Goal: Book appointment/travel/reservation

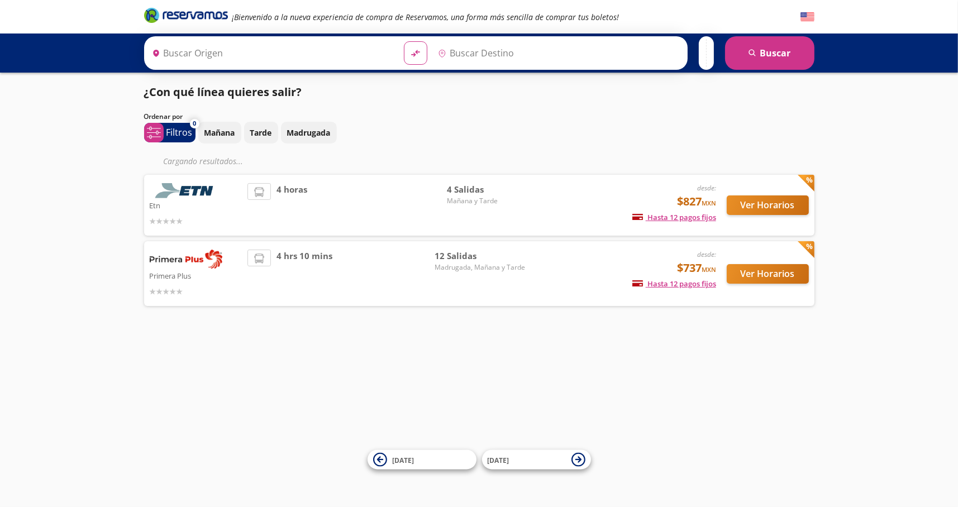
type input "[GEOGRAPHIC_DATA], [GEOGRAPHIC_DATA]"
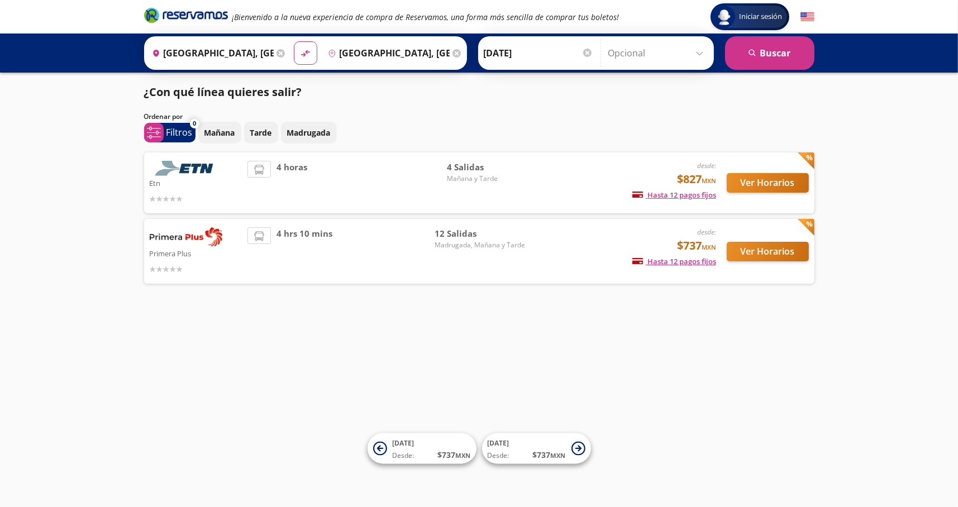
click at [808, 13] on img at bounding box center [808, 17] width 14 height 14
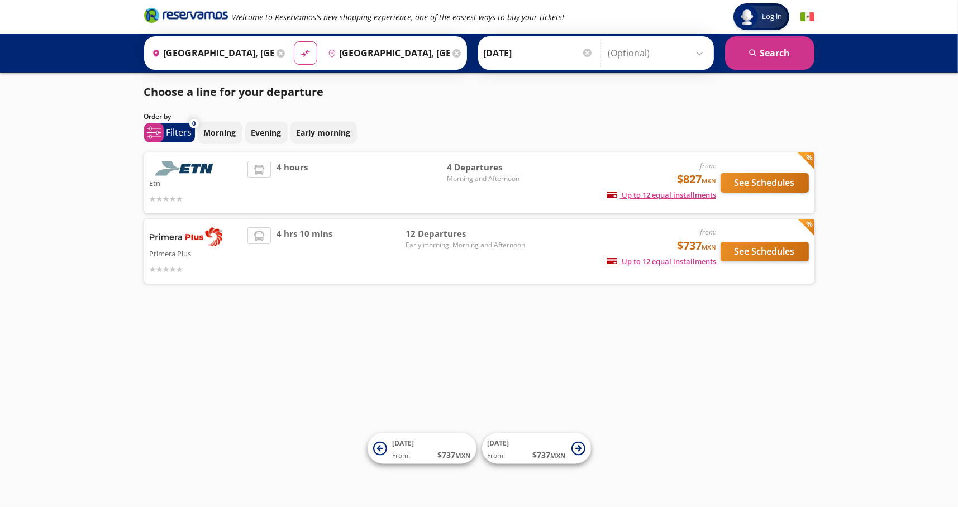
click at [803, 16] on img at bounding box center [808, 17] width 14 height 14
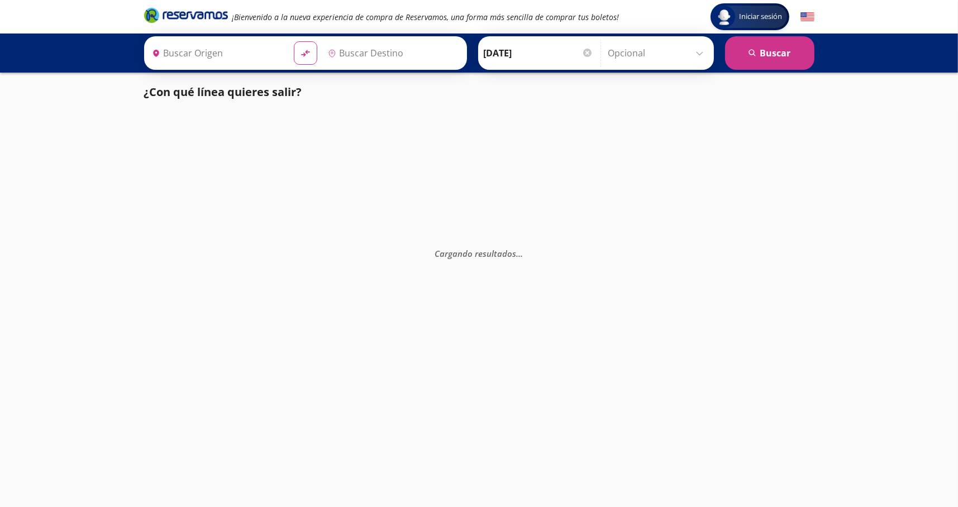
type input "[GEOGRAPHIC_DATA], [GEOGRAPHIC_DATA]"
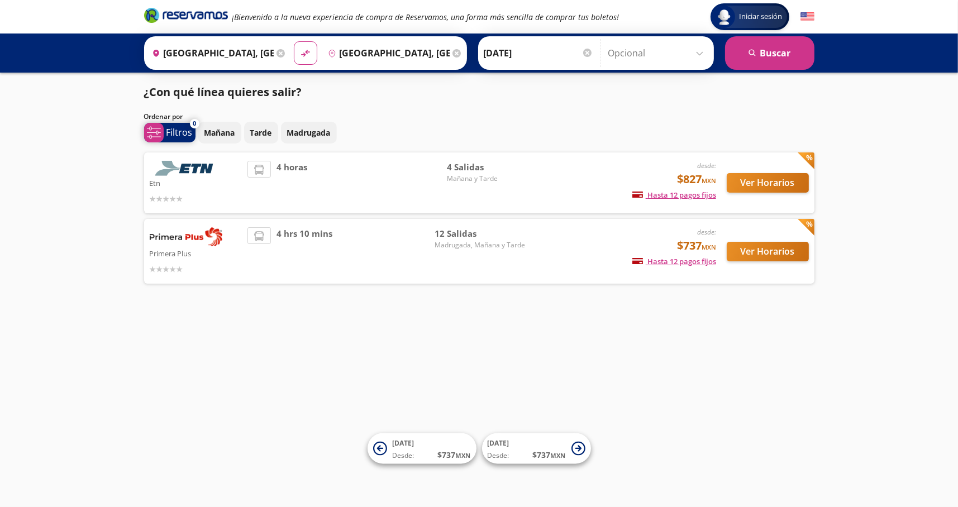
click at [182, 131] on p "Filtros" at bounding box center [180, 132] width 26 height 13
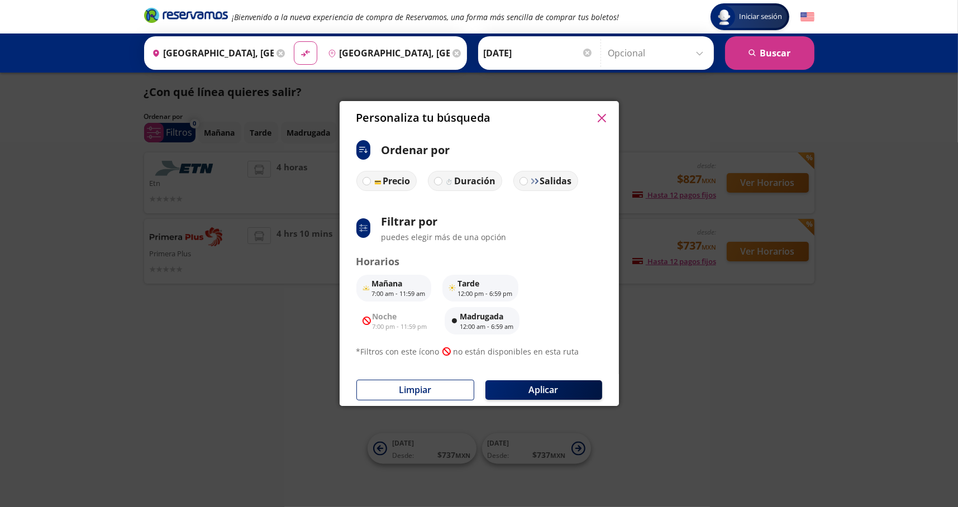
click at [703, 381] on div "Personaliza tu búsqueda ci:sort-ascending Ordenar por Precio Duración Salidas s…" at bounding box center [479, 253] width 958 height 507
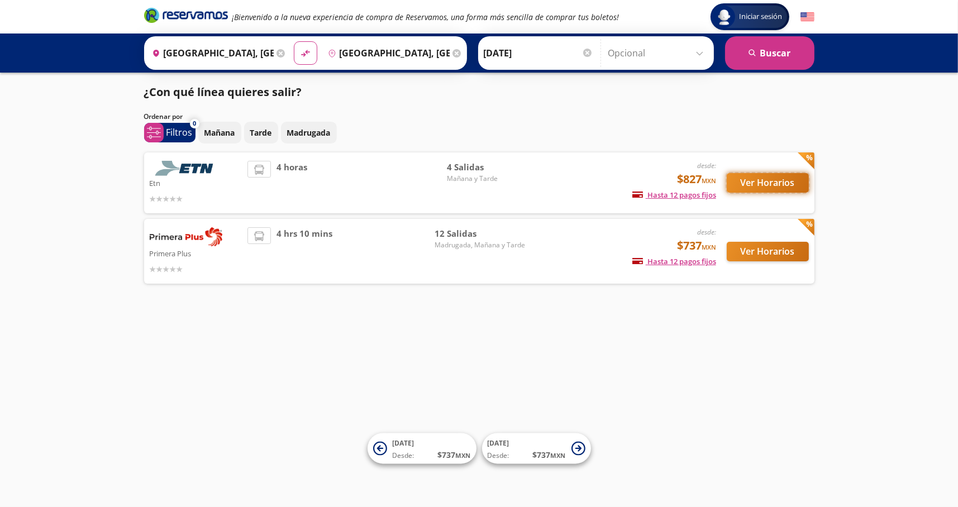
click at [782, 184] on button "Ver Horarios" at bounding box center [768, 183] width 82 height 20
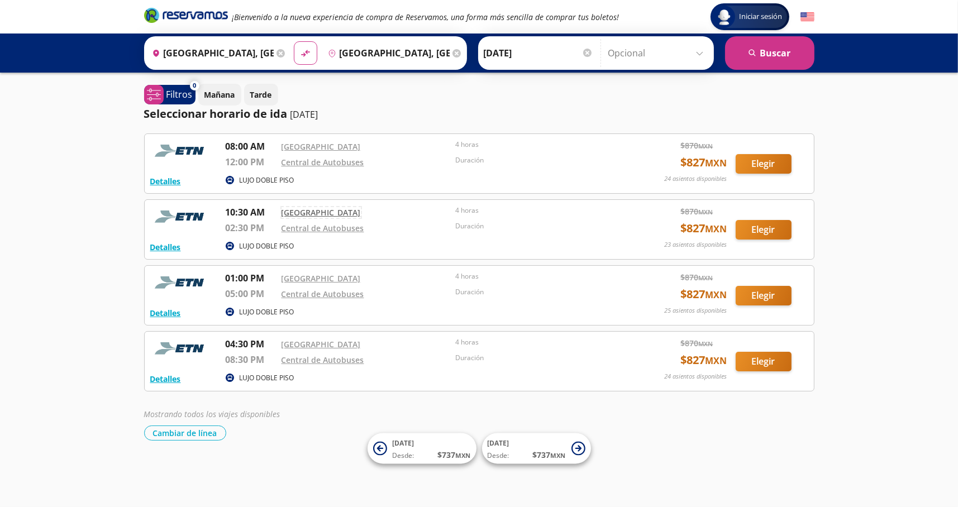
click at [312, 211] on link "Central Nueva" at bounding box center [321, 212] width 79 height 11
click at [330, 163] on link "Central de Autobuses" at bounding box center [323, 162] width 83 height 11
click at [164, 246] on button "Detalles" at bounding box center [165, 247] width 31 height 12
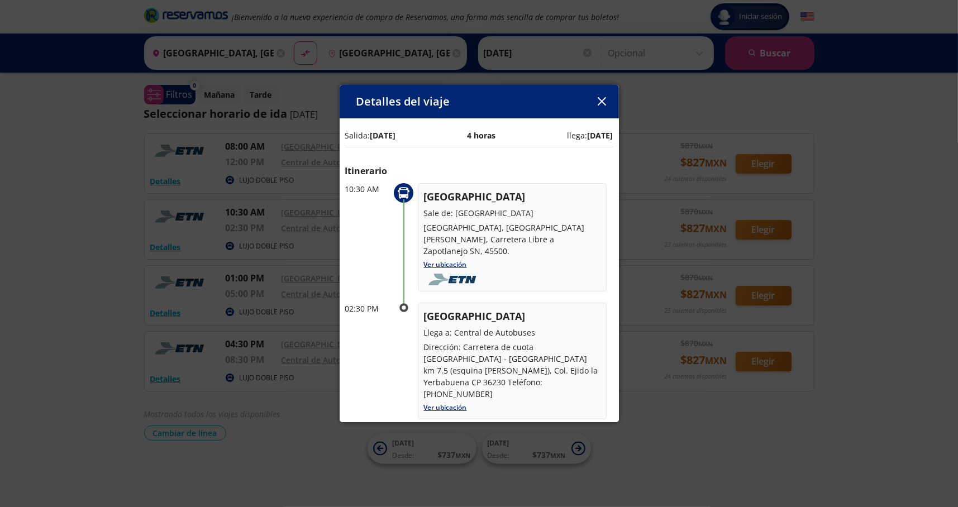
click at [605, 104] on icon "button" at bounding box center [602, 101] width 8 height 8
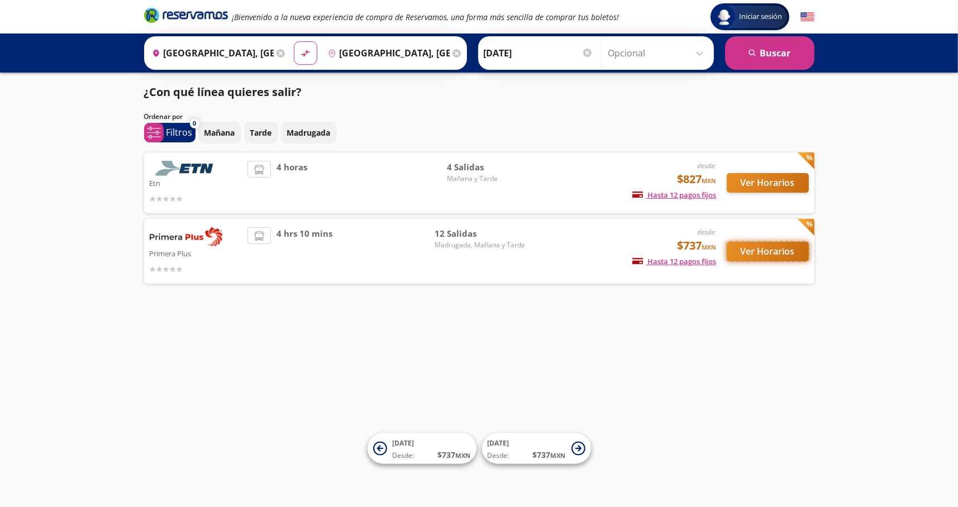
click at [759, 251] on button "Ver Horarios" at bounding box center [768, 252] width 82 height 20
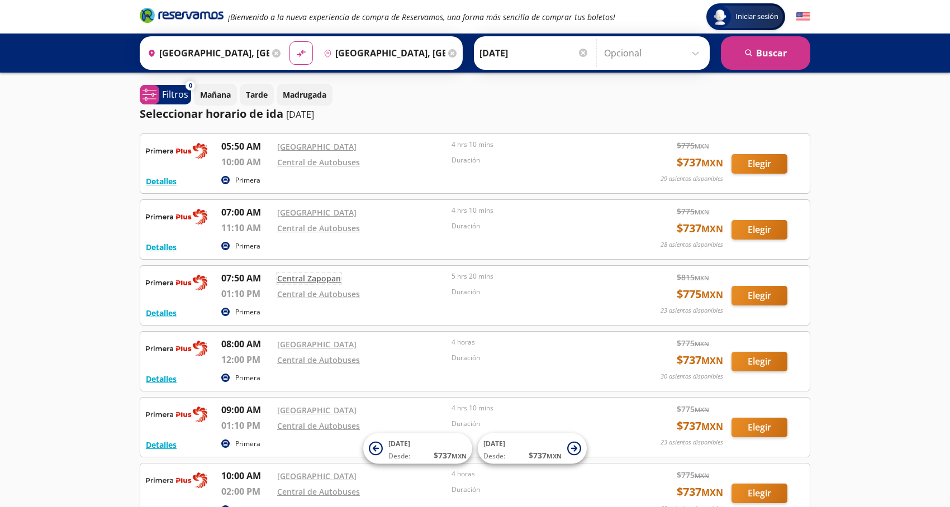
click at [318, 278] on link "Central Zapopan" at bounding box center [309, 278] width 64 height 11
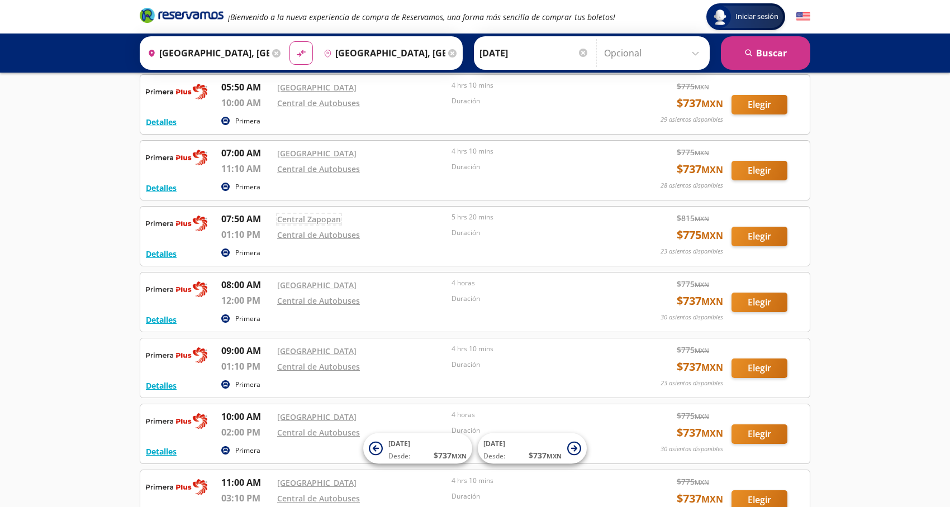
scroll to position [29, 0]
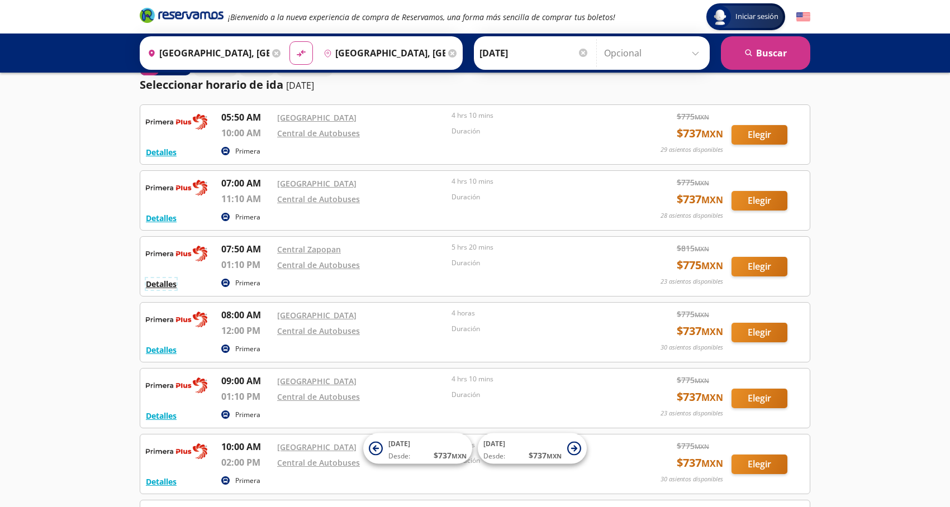
click at [155, 286] on button "Detalles" at bounding box center [161, 284] width 31 height 12
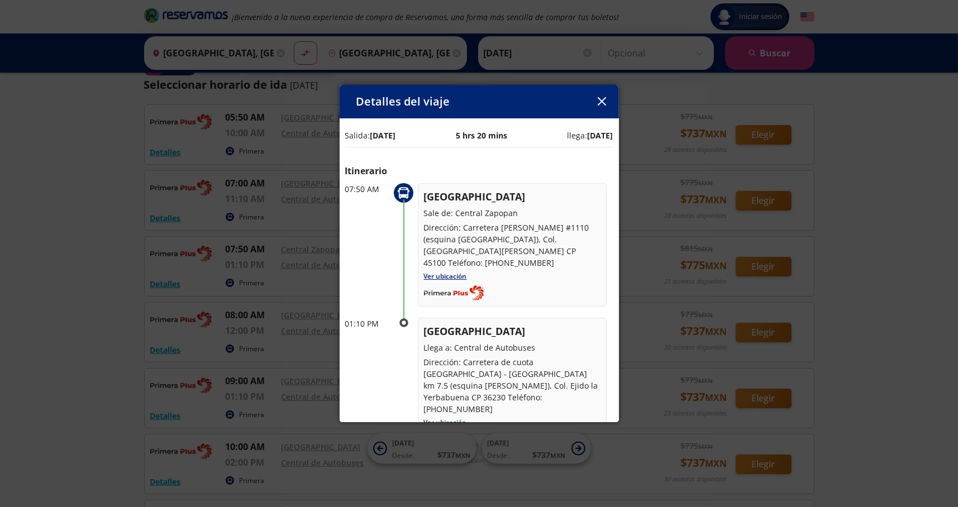
click at [603, 102] on icon "button" at bounding box center [602, 101] width 8 height 8
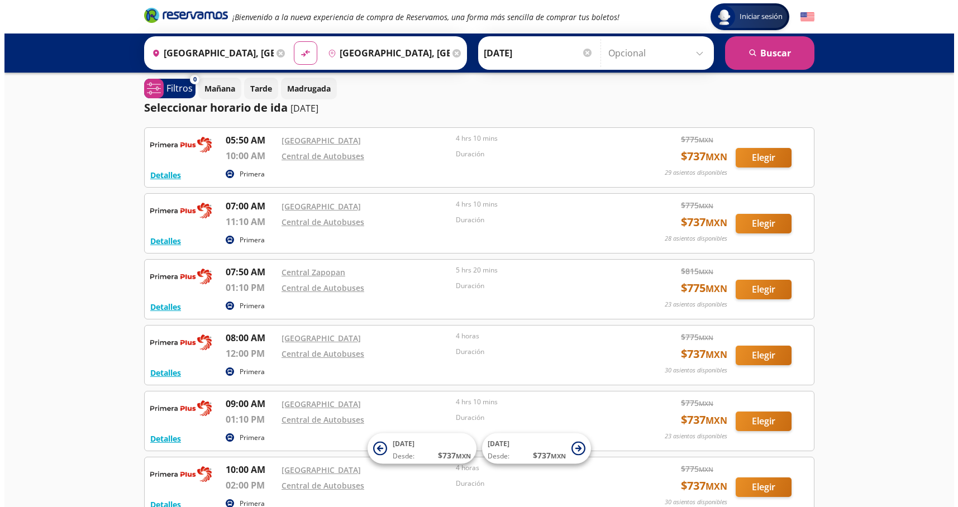
scroll to position [0, 0]
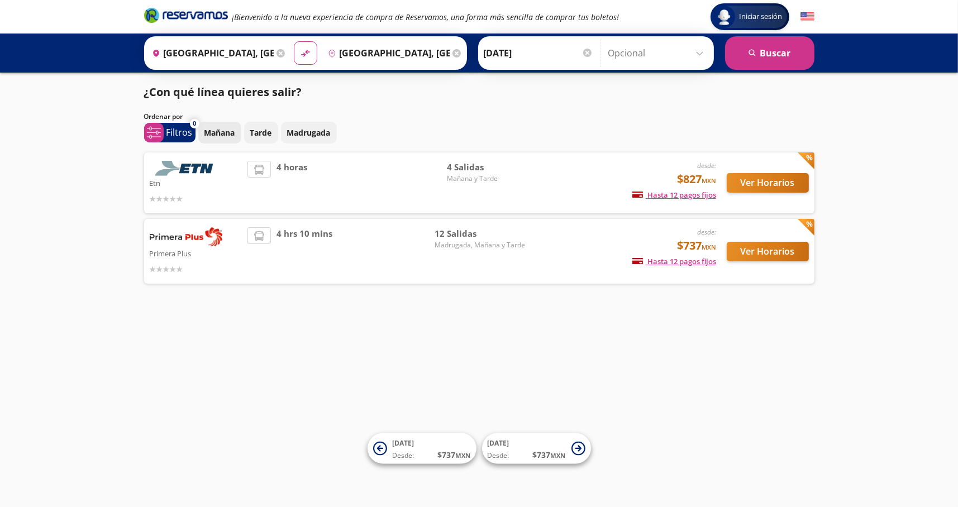
click at [232, 137] on p "Mañana" at bounding box center [220, 133] width 31 height 12
click at [776, 188] on button "Ver Horarios" at bounding box center [768, 183] width 82 height 20
click at [762, 184] on button "Ver Horarios" at bounding box center [768, 183] width 82 height 20
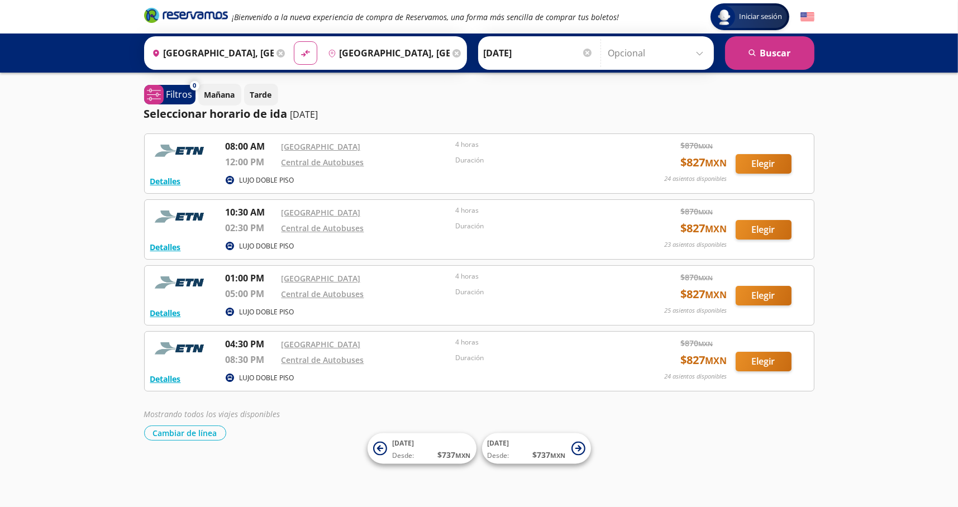
click at [274, 311] on p "LUJO DOBLE PISO" at bounding box center [267, 312] width 55 height 10
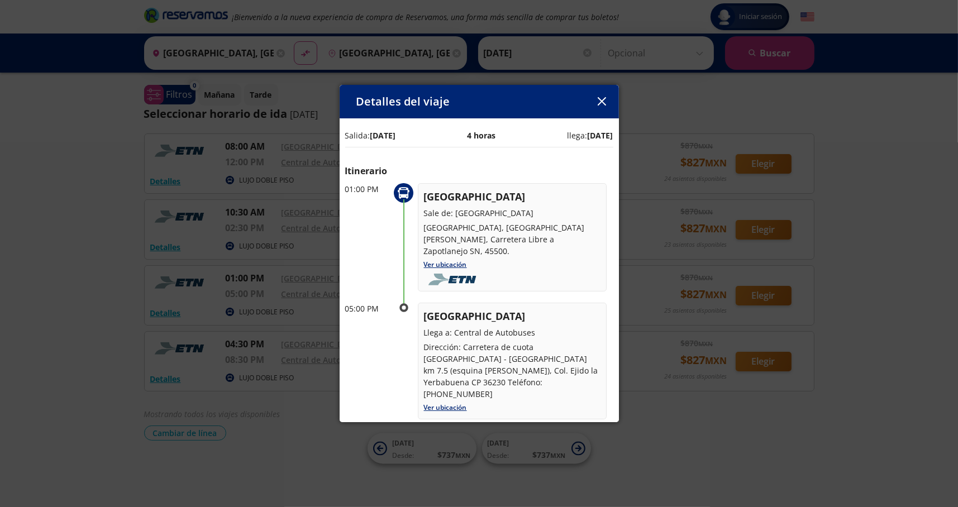
click at [602, 100] on icon "button" at bounding box center [602, 101] width 8 height 8
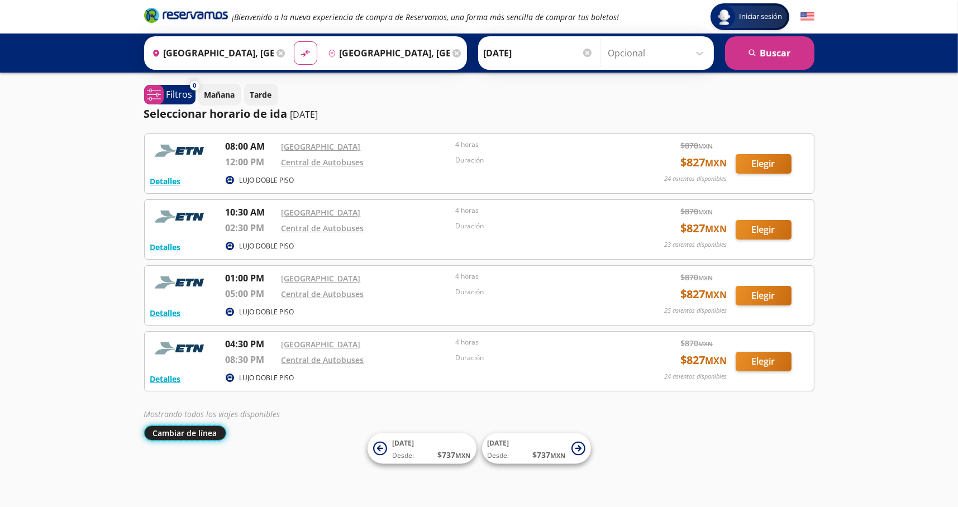
click at [196, 433] on button "Cambiar de línea" at bounding box center [185, 433] width 82 height 15
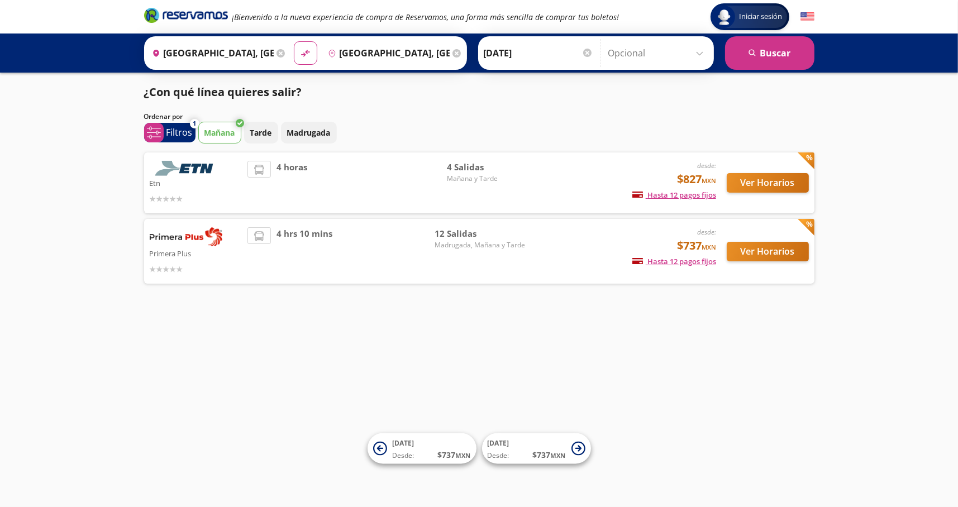
click at [810, 222] on icon at bounding box center [806, 227] width 17 height 17
click at [773, 254] on button "Ver Horarios" at bounding box center [768, 252] width 82 height 20
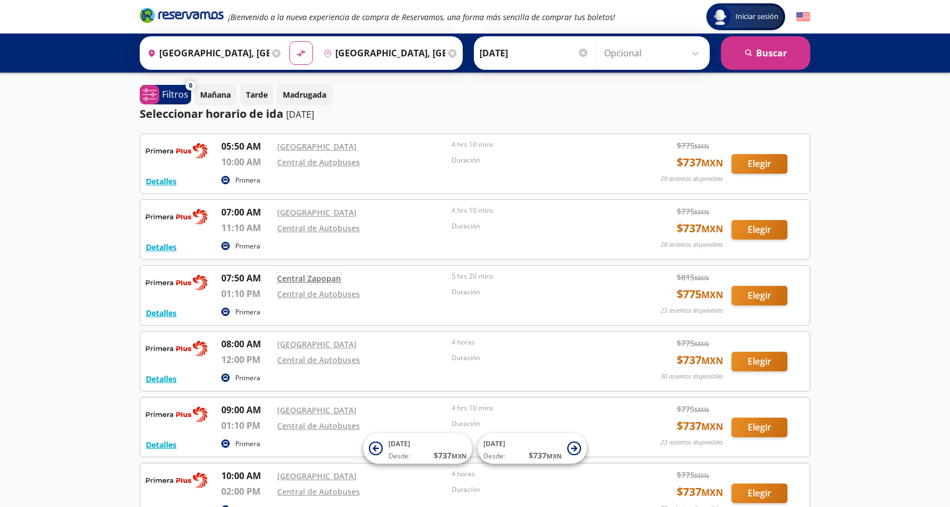
click at [315, 277] on link "Central Zapopan" at bounding box center [309, 278] width 64 height 11
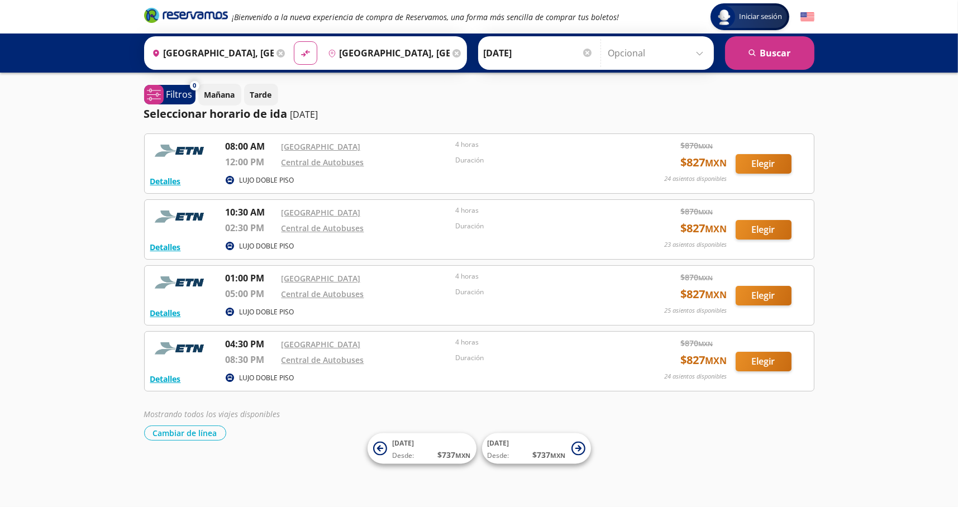
click at [192, 16] on icon "Brand Logo" at bounding box center [186, 15] width 84 height 17
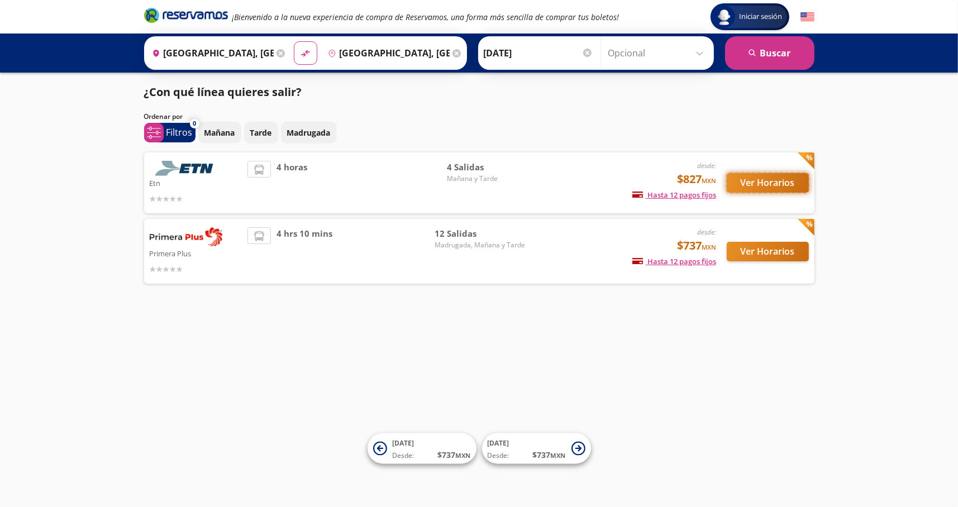
click at [765, 187] on button "Ver Horarios" at bounding box center [768, 183] width 82 height 20
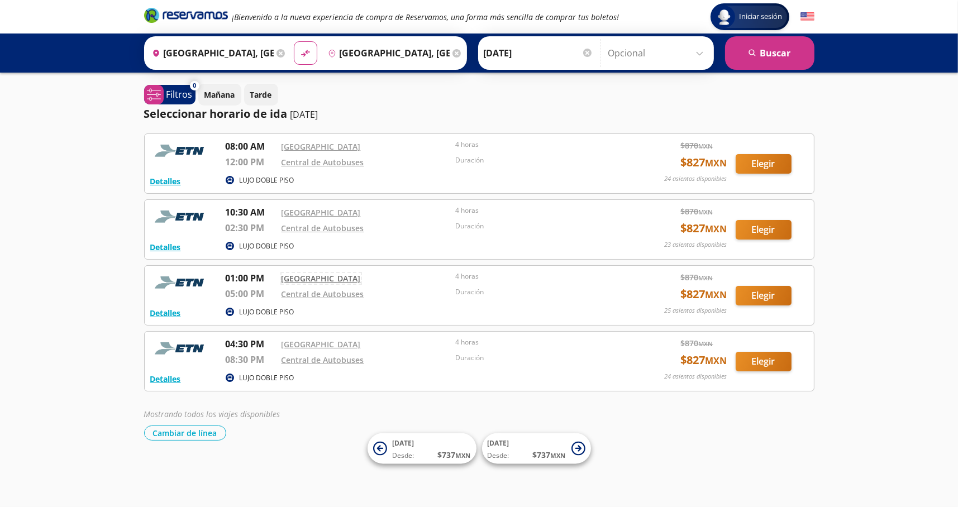
click at [312, 278] on link "Central Nueva" at bounding box center [321, 278] width 79 height 11
click at [173, 155] on img at bounding box center [180, 151] width 61 height 22
click at [173, 183] on button "Detalles" at bounding box center [165, 181] width 31 height 12
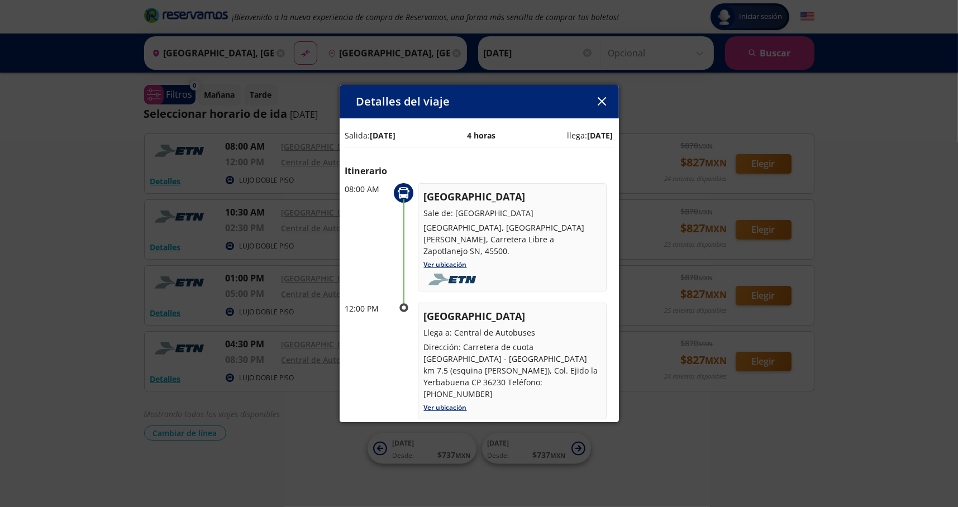
click at [605, 103] on icon "button" at bounding box center [602, 101] width 8 height 8
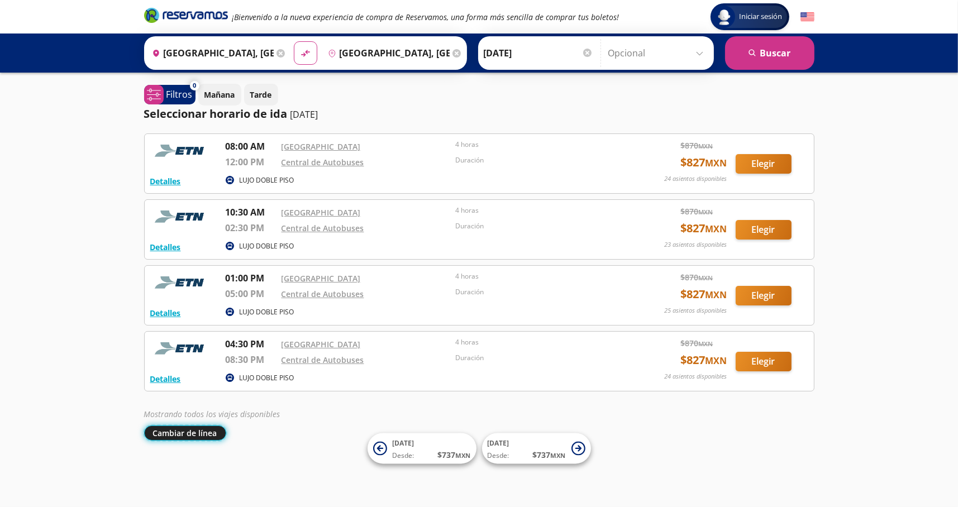
click at [184, 435] on button "Cambiar de línea" at bounding box center [185, 433] width 82 height 15
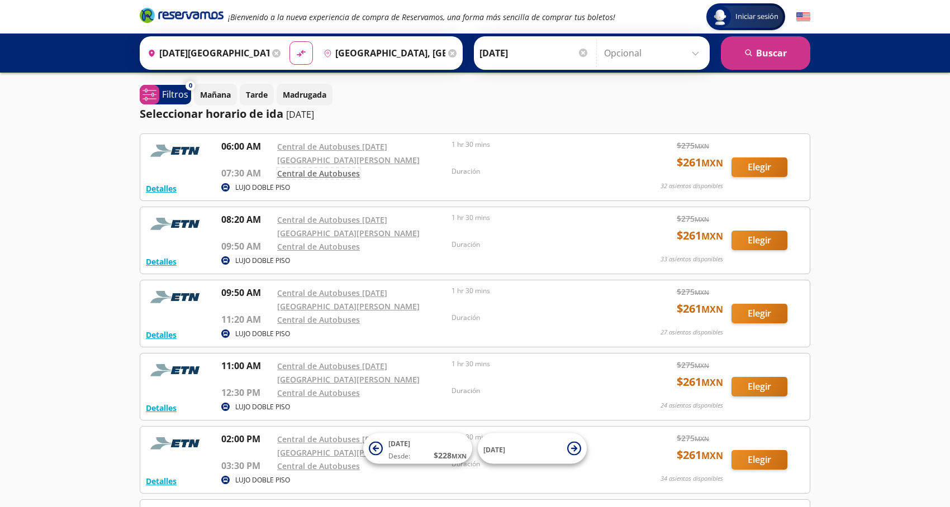
click at [316, 168] on link "Central de Autobuses" at bounding box center [318, 173] width 83 height 11
click at [448, 50] on icon at bounding box center [452, 53] width 8 height 8
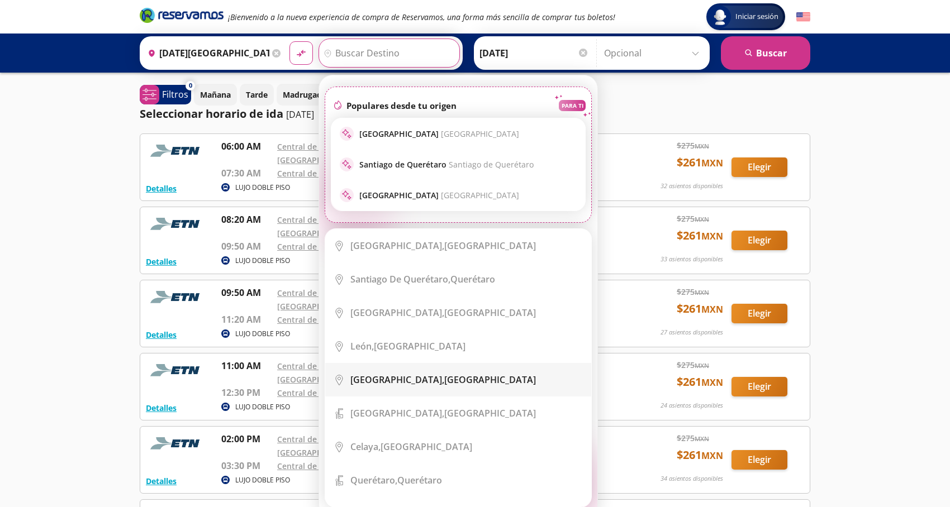
click at [371, 378] on b "Guadalajara," at bounding box center [397, 380] width 94 height 12
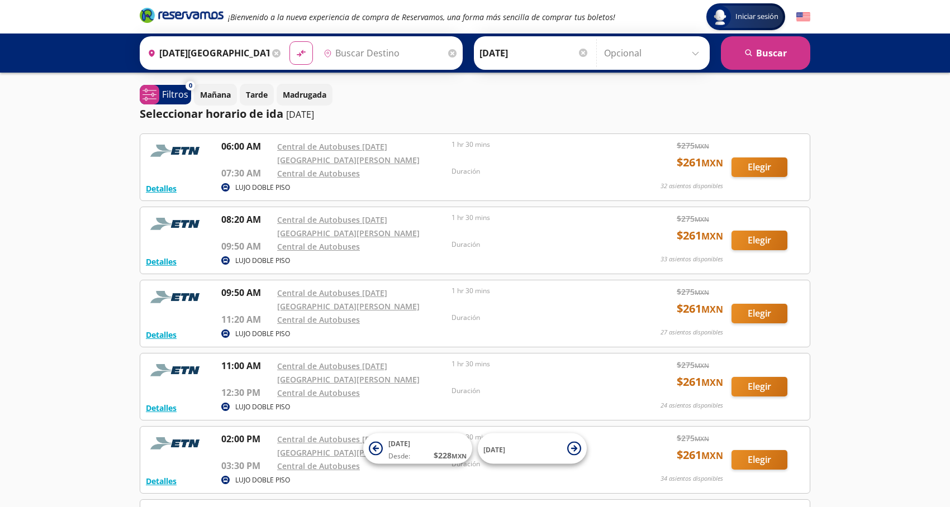
type input "[GEOGRAPHIC_DATA], [GEOGRAPHIC_DATA]"
click at [761, 57] on button "search Buscar" at bounding box center [765, 53] width 89 height 34
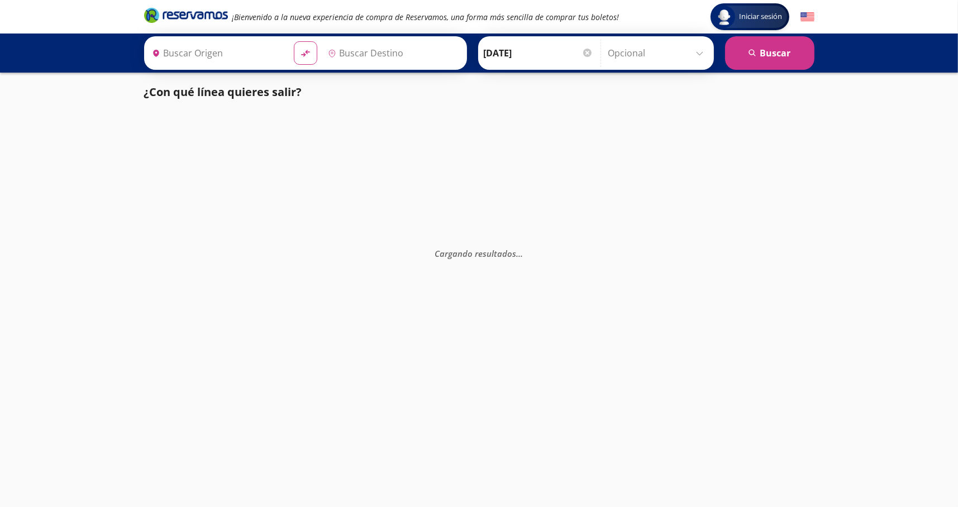
type input "[DATE][GEOGRAPHIC_DATA][PERSON_NAME], [GEOGRAPHIC_DATA]"
type input "[GEOGRAPHIC_DATA], [GEOGRAPHIC_DATA]"
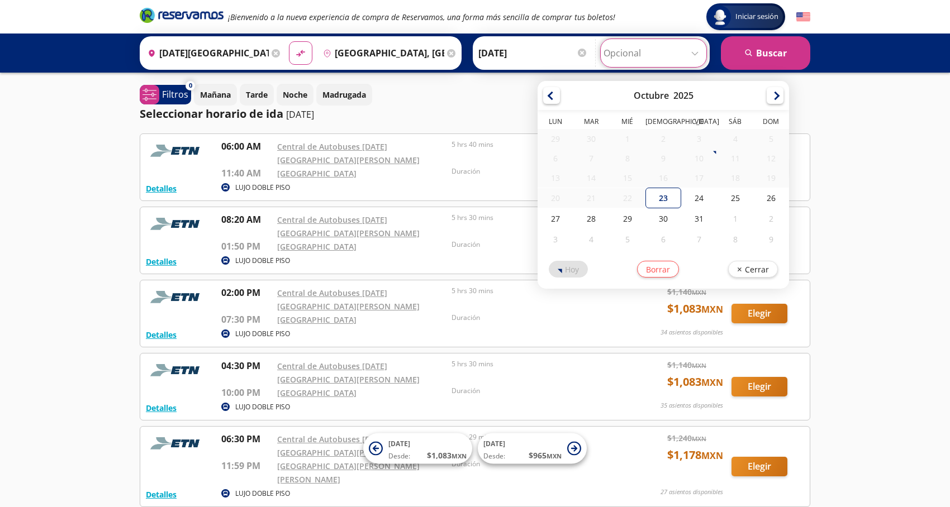
click at [700, 57] on input "Opcional" at bounding box center [654, 53] width 100 height 28
click at [698, 48] on input "Opcional" at bounding box center [654, 53] width 100 height 28
click at [868, 97] on div "Iniciar sesión Iniciar sesión ¡Bienvenido a la nueva experiencia de compra de R…" at bounding box center [475, 343] width 950 height 686
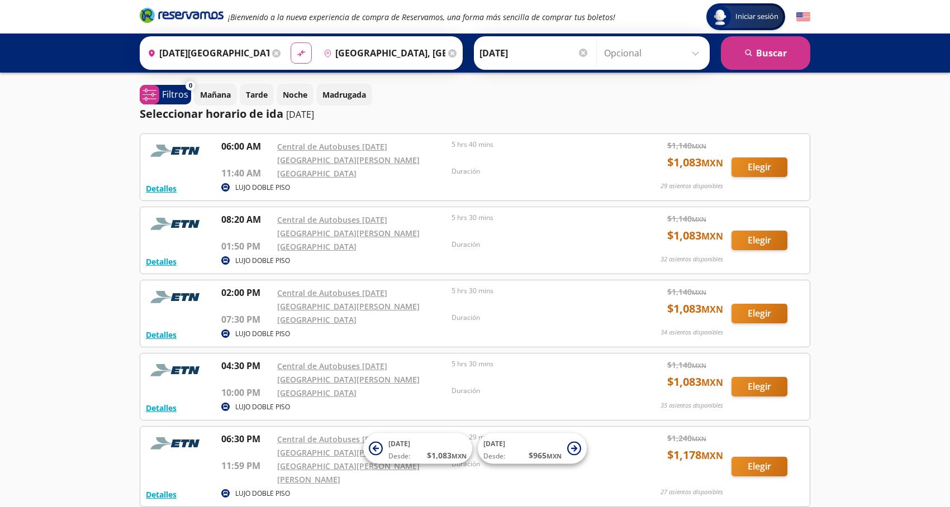
click at [300, 56] on icon "material-symbols:compare-arrows-rounded" at bounding box center [301, 53] width 10 height 11
type input "[GEOGRAPHIC_DATA], [GEOGRAPHIC_DATA]"
type input "[DATE][GEOGRAPHIC_DATA][PERSON_NAME], [GEOGRAPHIC_DATA]"
click at [496, 63] on input "[DATE]" at bounding box center [535, 53] width 110 height 28
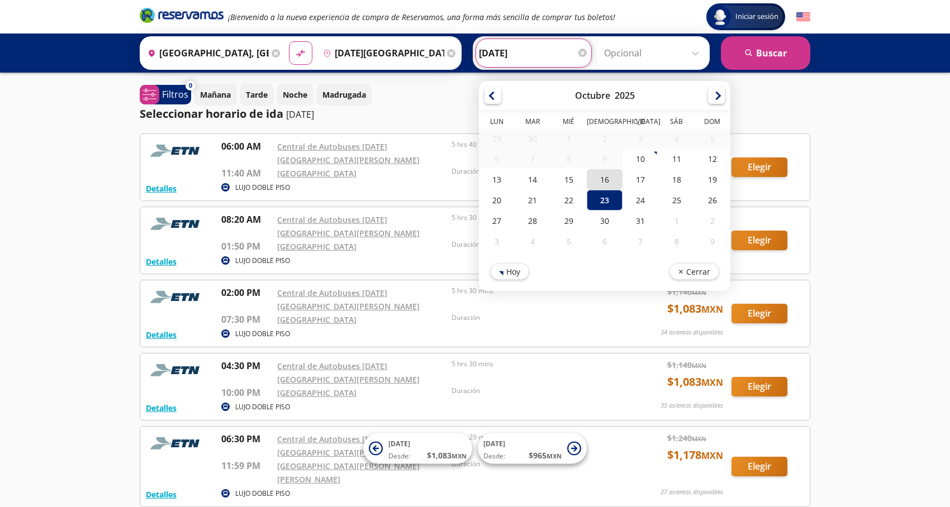
click at [597, 180] on div "16" at bounding box center [605, 179] width 36 height 21
type input "[DATE]"
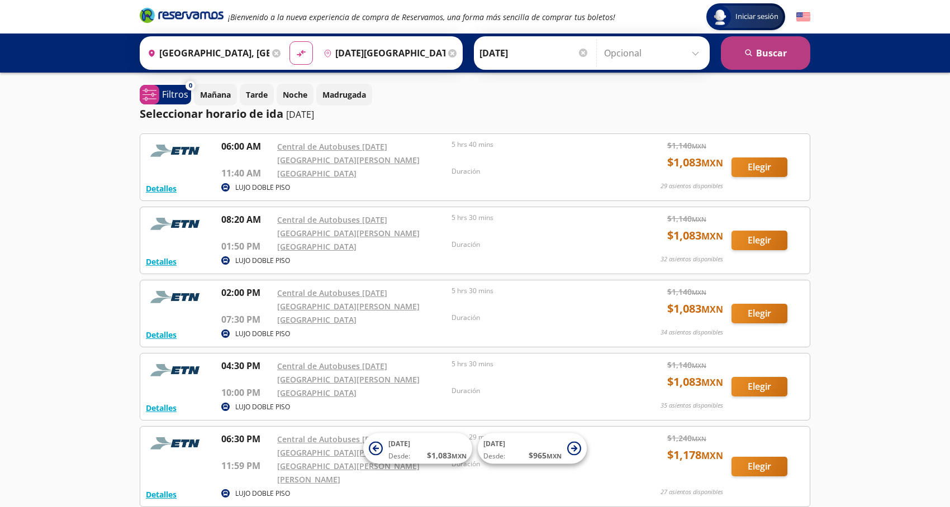
click at [774, 51] on button "search Buscar" at bounding box center [765, 53] width 89 height 34
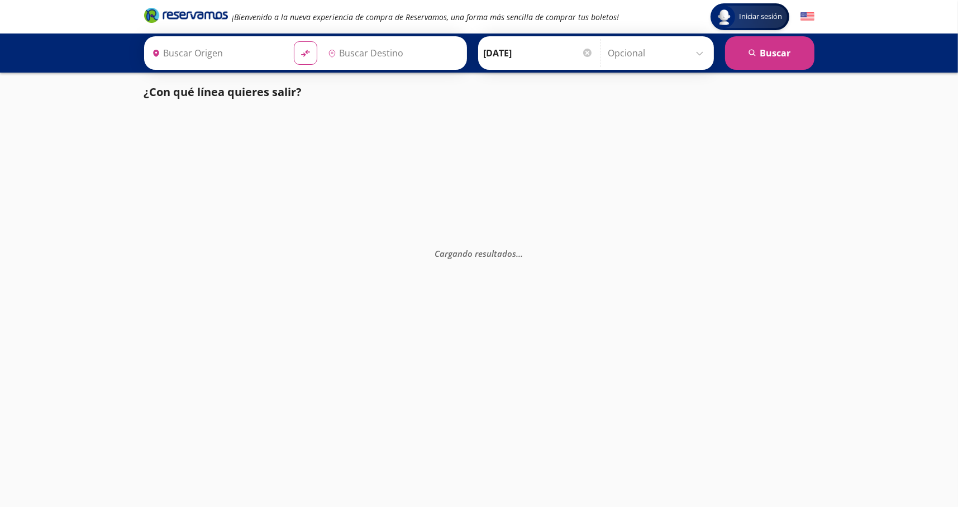
type input "[GEOGRAPHIC_DATA], [GEOGRAPHIC_DATA]"
type input "[DATE][GEOGRAPHIC_DATA][PERSON_NAME], [GEOGRAPHIC_DATA]"
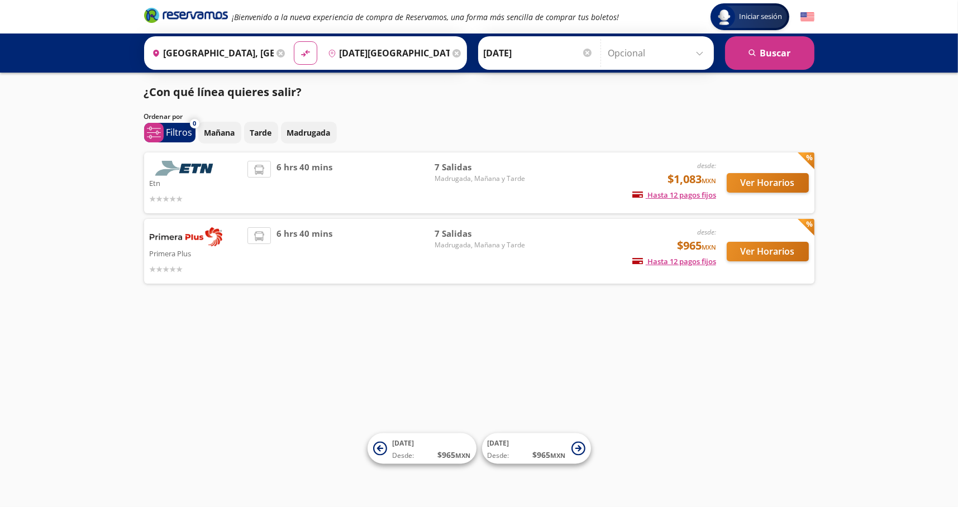
click at [263, 172] on icon at bounding box center [259, 170] width 10 height 10
click at [773, 186] on button "Ver Horarios" at bounding box center [768, 183] width 82 height 20
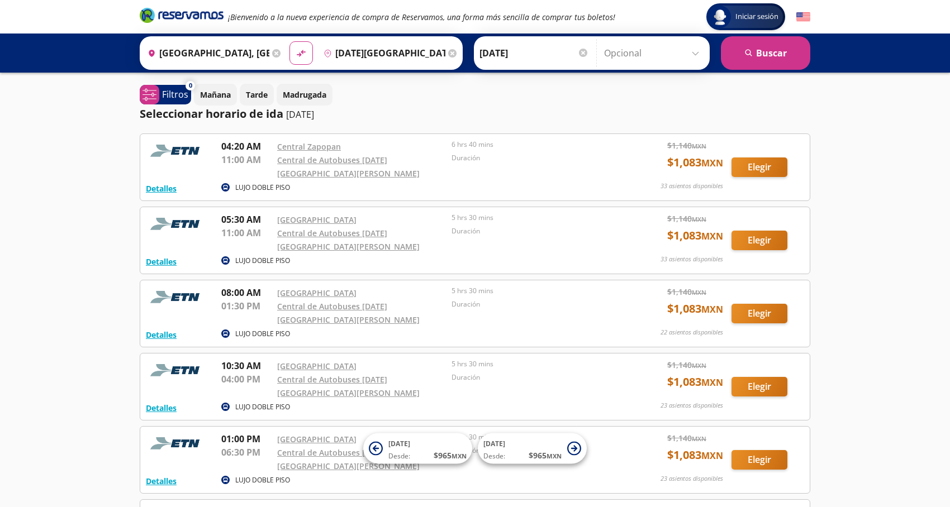
click at [449, 53] on icon at bounding box center [452, 53] width 8 height 8
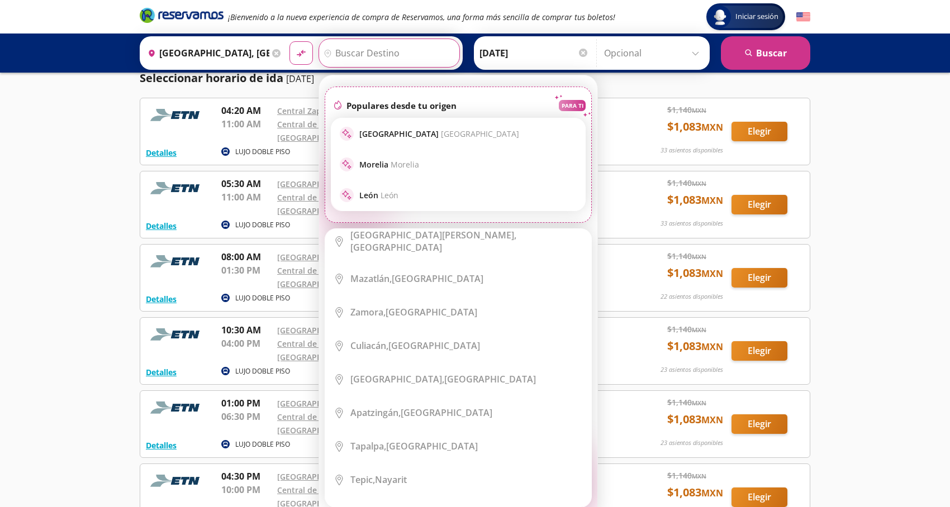
scroll to position [420, 0]
click at [405, 372] on div "Guanajuato, Guanajuato" at bounding box center [443, 378] width 186 height 12
type input "[GEOGRAPHIC_DATA], [GEOGRAPHIC_DATA]"
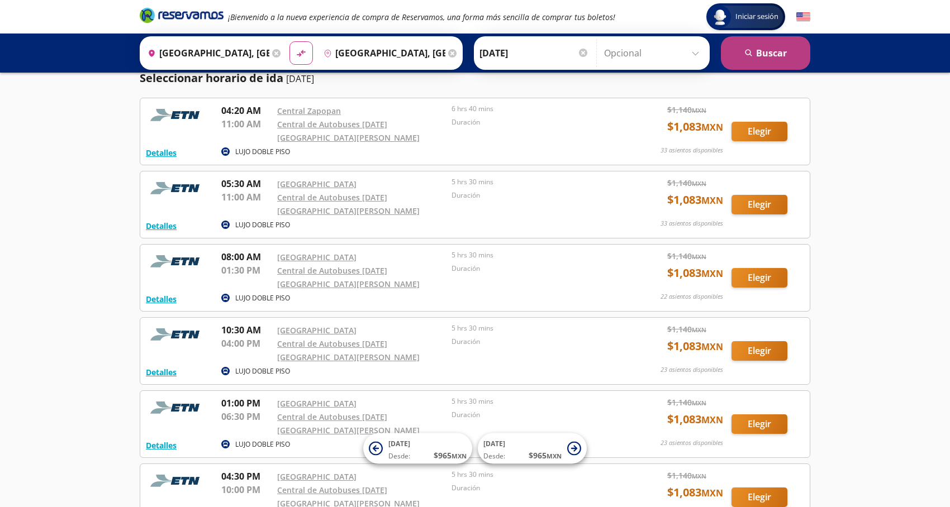
click at [793, 63] on button "search Buscar" at bounding box center [765, 53] width 89 height 34
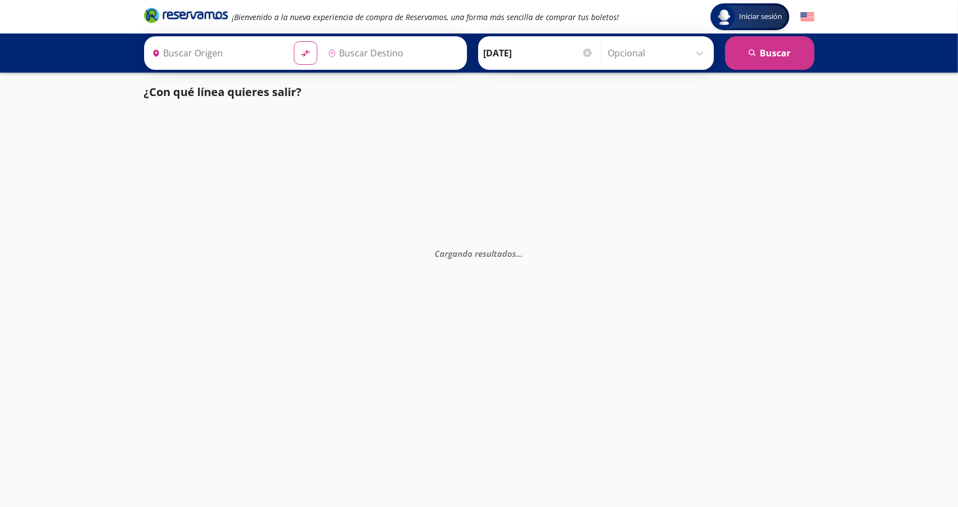
type input "[GEOGRAPHIC_DATA], [GEOGRAPHIC_DATA]"
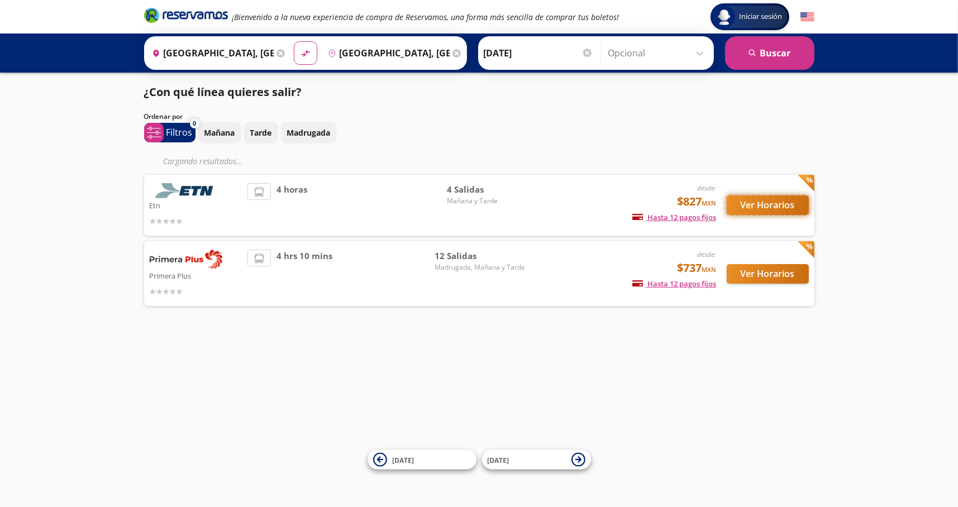
click at [758, 211] on button "Ver Horarios" at bounding box center [768, 206] width 82 height 20
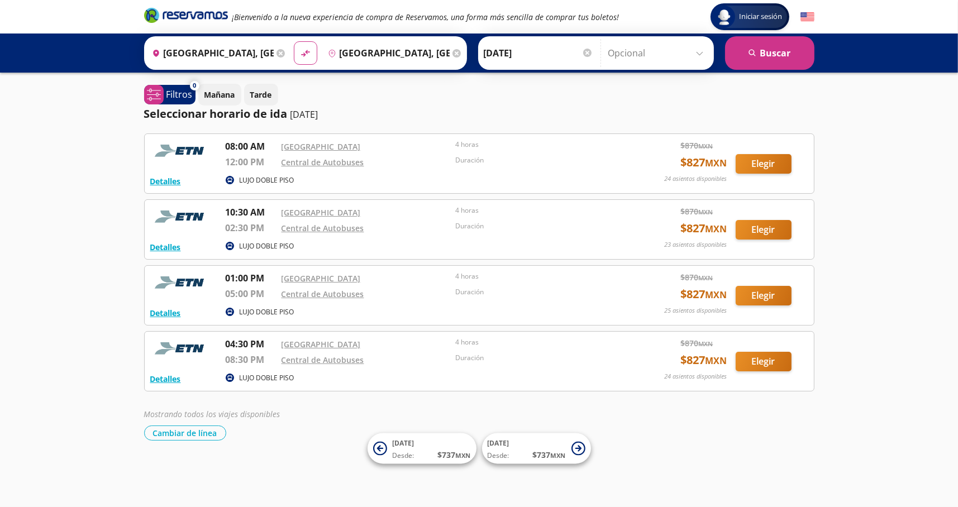
click at [178, 16] on icon "Brand Logo" at bounding box center [186, 15] width 84 height 17
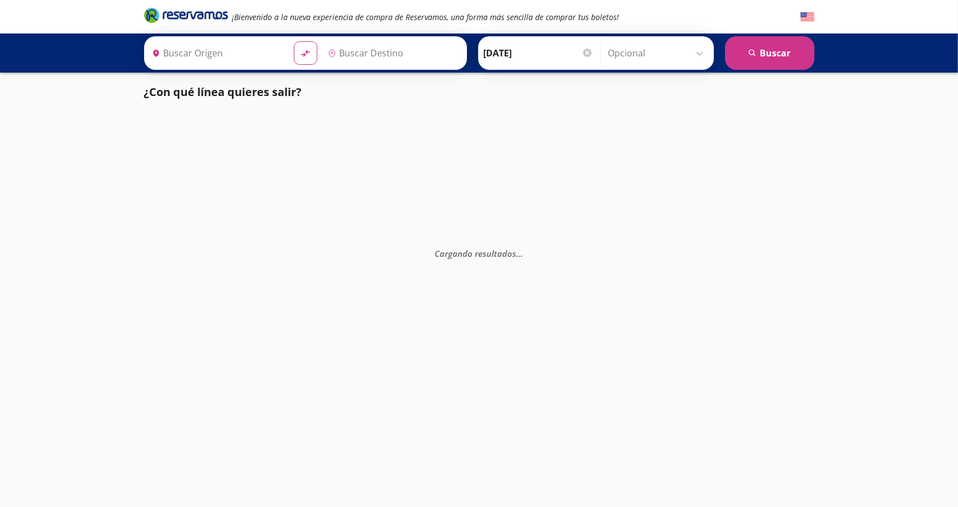
type input "[GEOGRAPHIC_DATA], [GEOGRAPHIC_DATA]"
type input "[DATE][GEOGRAPHIC_DATA][PERSON_NAME], [GEOGRAPHIC_DATA]"
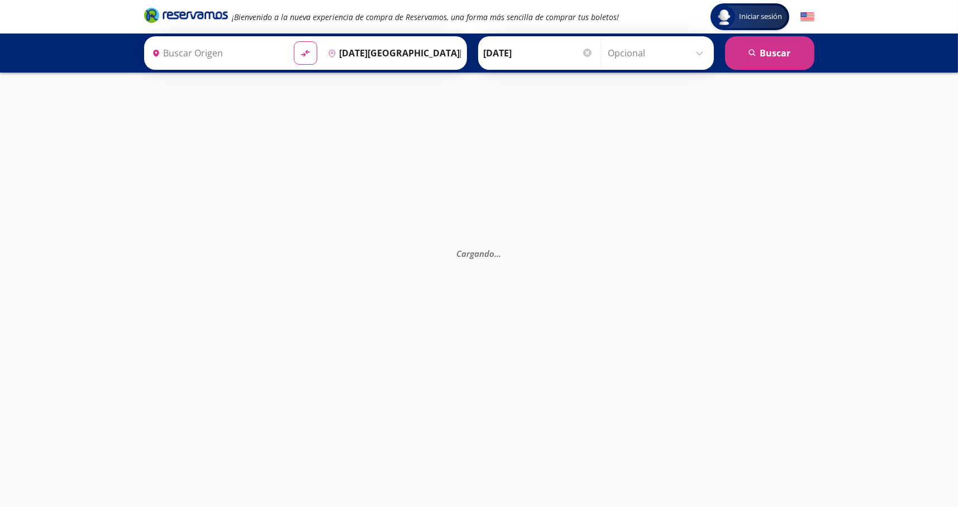
type input "[GEOGRAPHIC_DATA], [GEOGRAPHIC_DATA]"
